Goal: Task Accomplishment & Management: Use online tool/utility

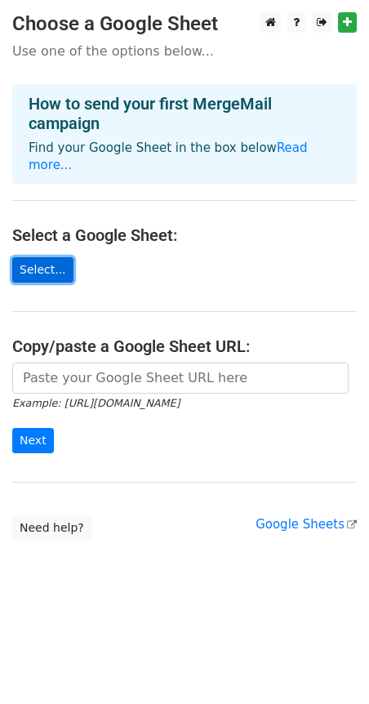
click at [35, 257] on link "Select..." at bounding box center [42, 269] width 61 height 25
click at [279, 150] on link "Read more..." at bounding box center [168, 157] width 279 height 32
click at [51, 257] on link "Select..." at bounding box center [42, 269] width 61 height 25
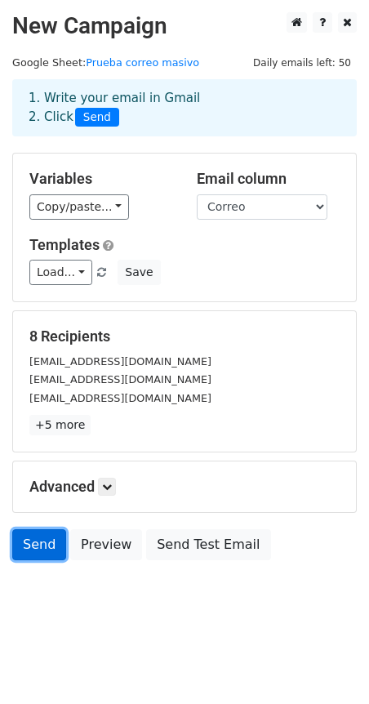
click at [36, 536] on link "Send" at bounding box center [39, 544] width 54 height 31
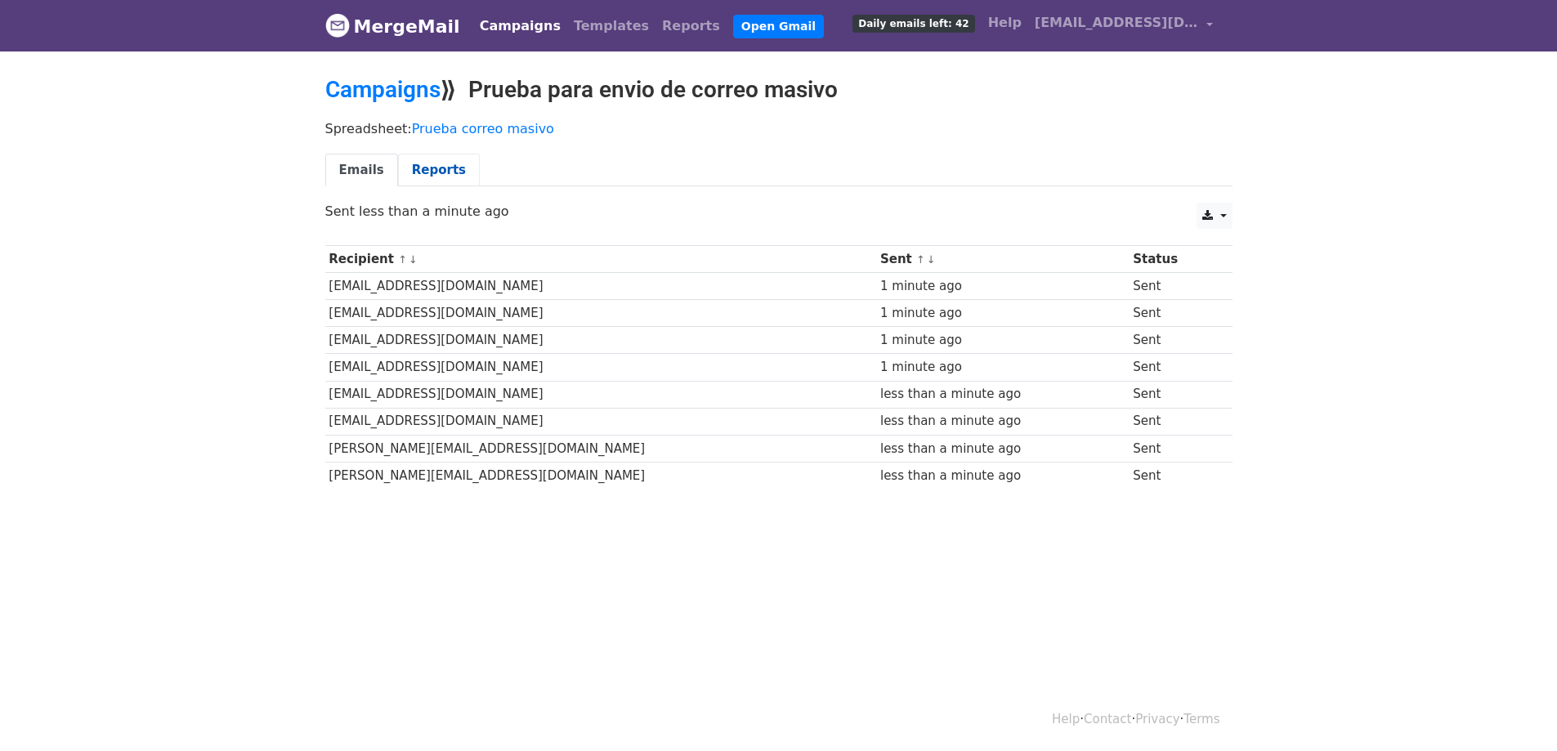
click at [428, 169] on link "Reports" at bounding box center [439, 171] width 82 height 34
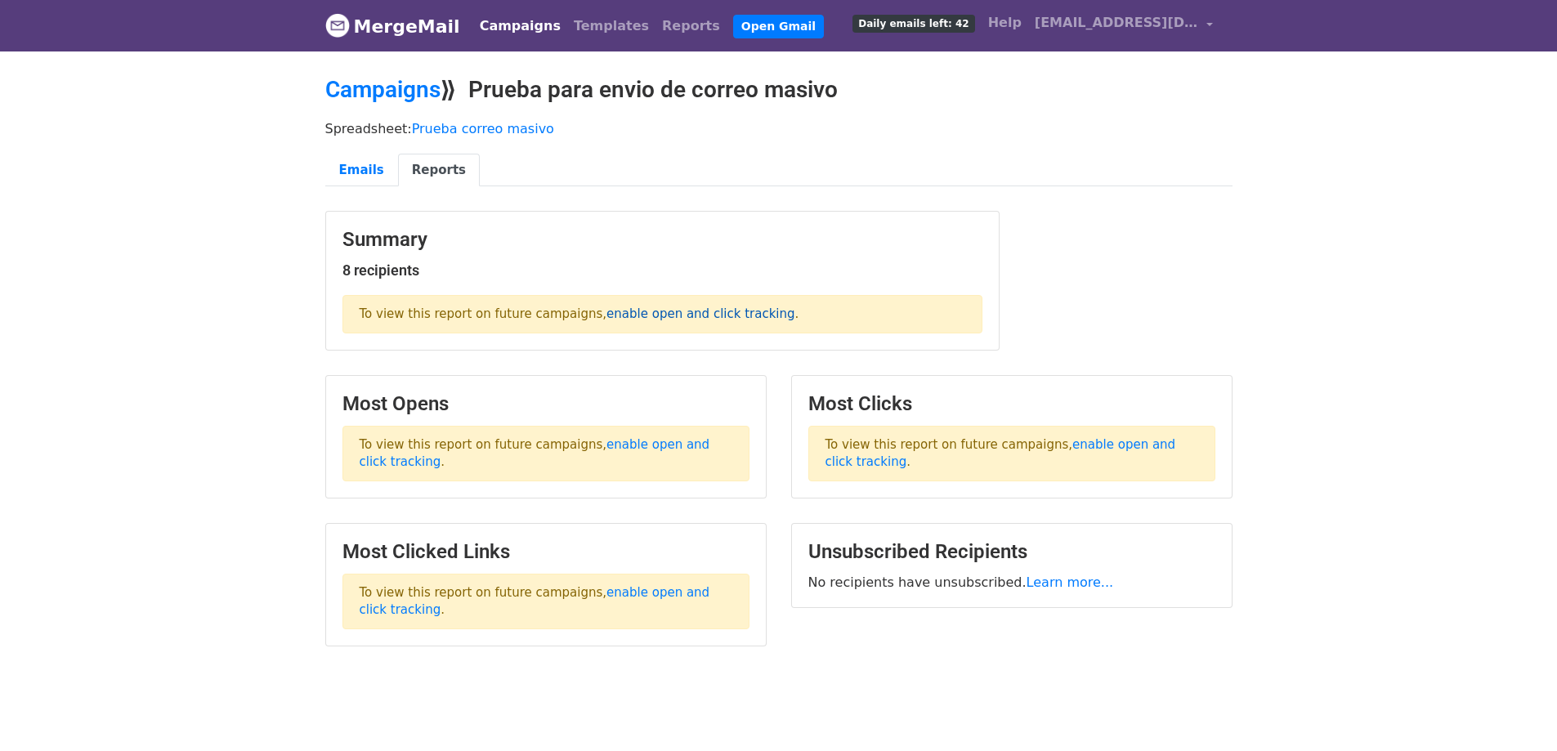
click at [650, 315] on link "enable open and click tracking" at bounding box center [700, 313] width 188 height 15
click at [651, 449] on link "enable open and click tracking" at bounding box center [535, 453] width 351 height 32
